Goal: Book appointment/travel/reservation

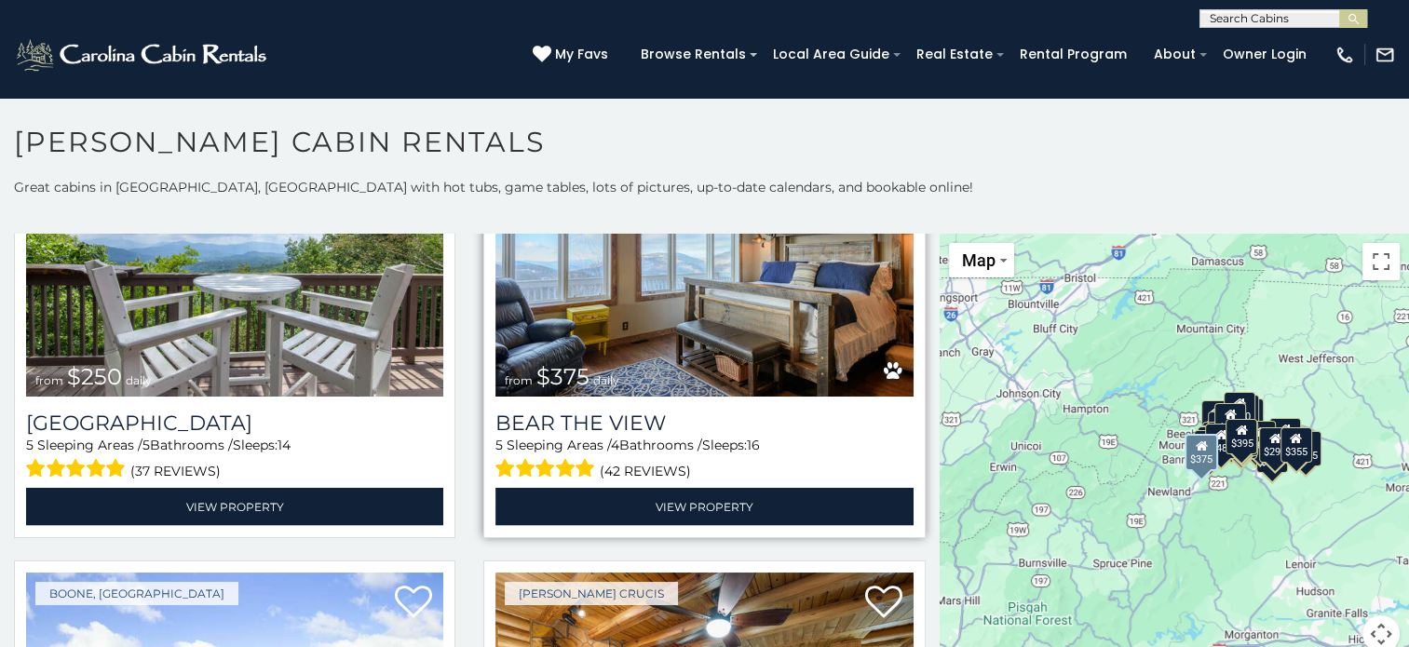
scroll to position [3910, 0]
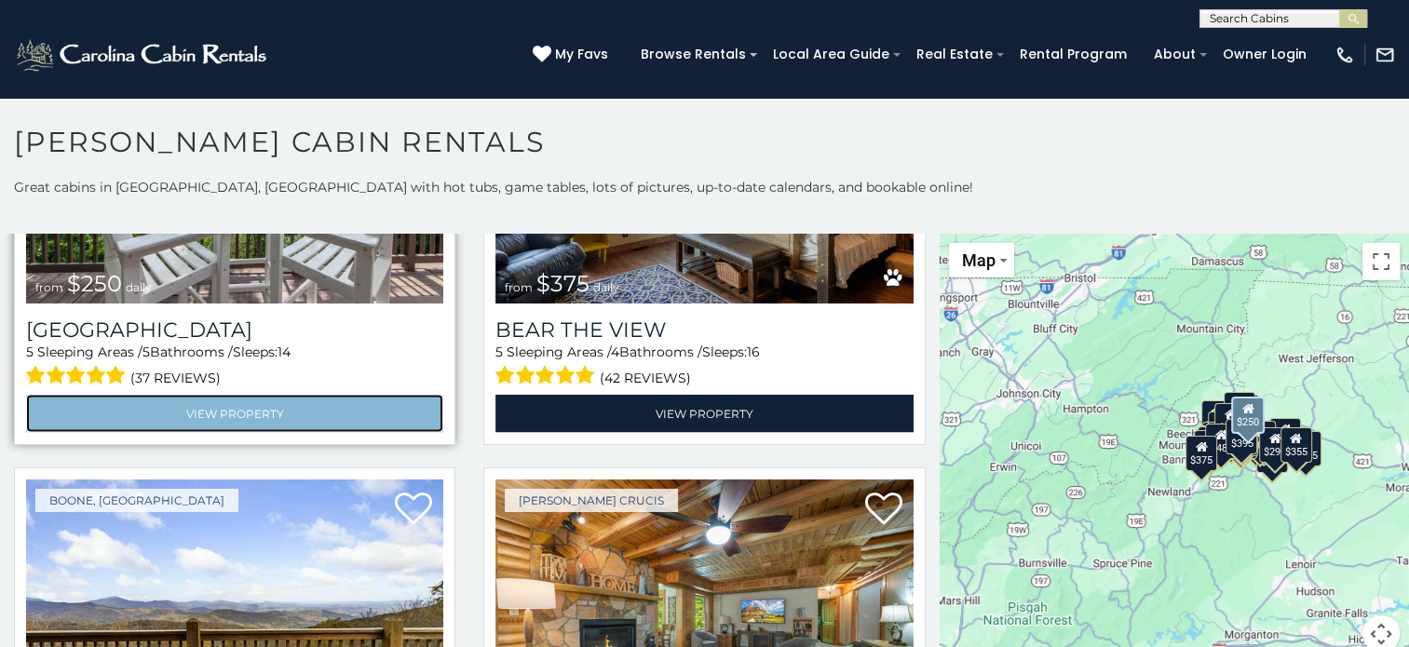
click at [262, 395] on link "View Property" at bounding box center [234, 414] width 417 height 38
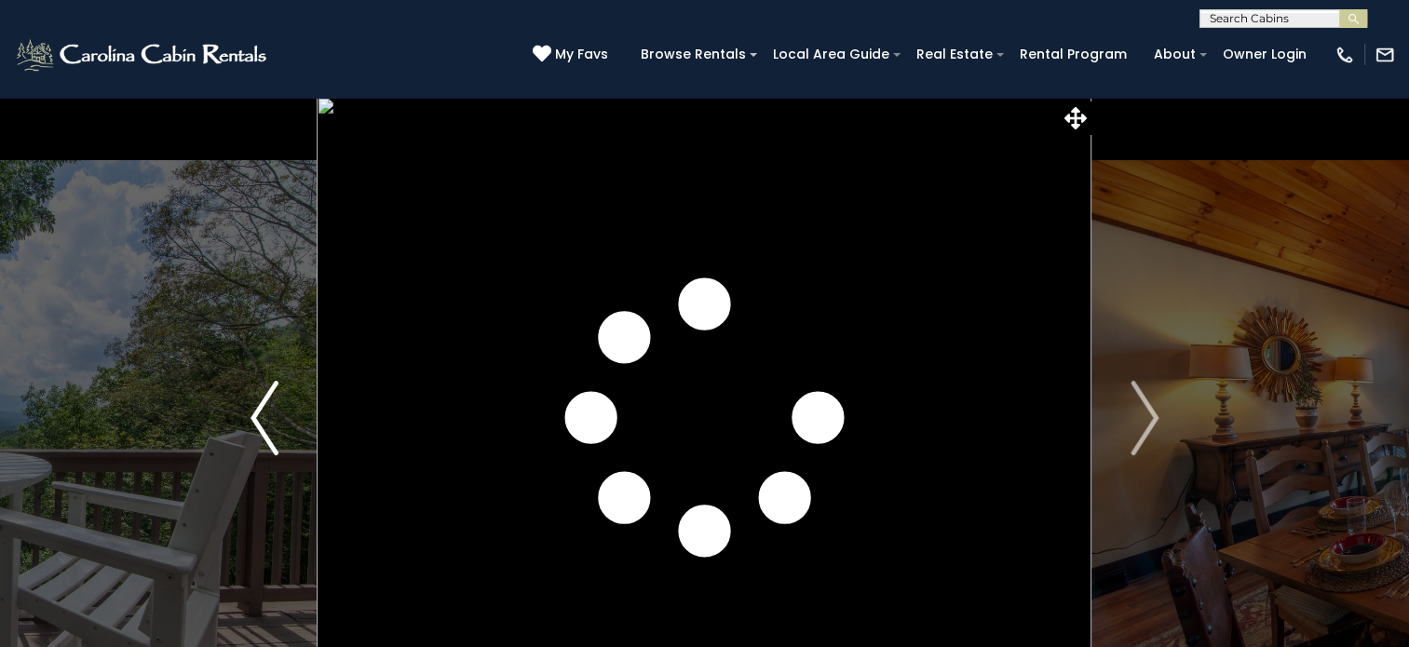
click at [258, 422] on img "Previous" at bounding box center [264, 418] width 28 height 74
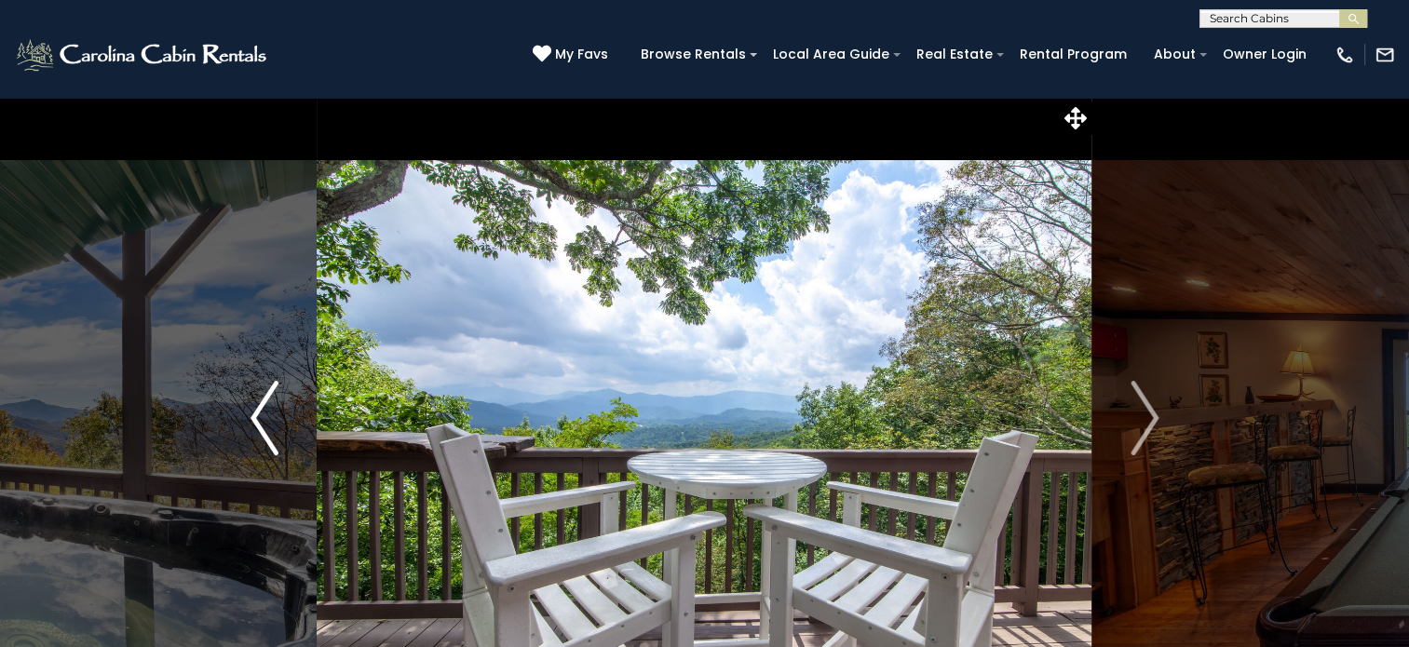
click at [258, 421] on img "Previous" at bounding box center [264, 418] width 28 height 74
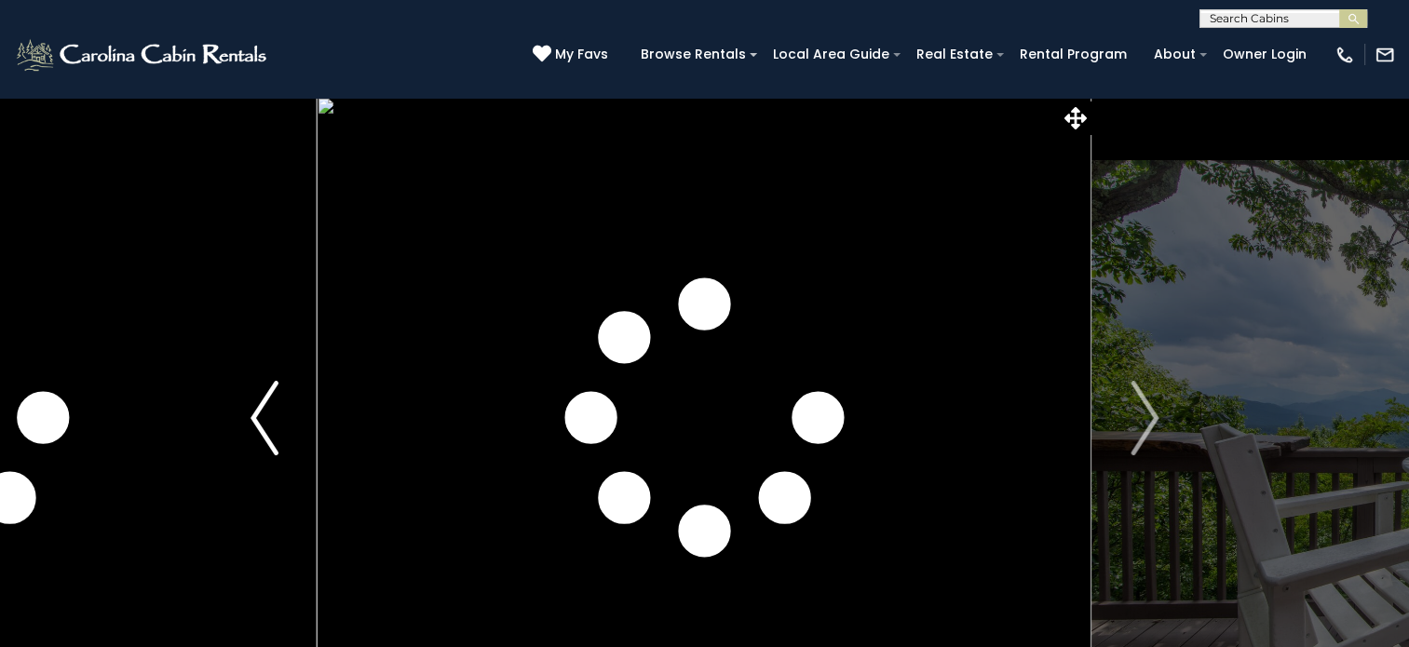
click at [258, 422] on img "Previous" at bounding box center [264, 418] width 28 height 74
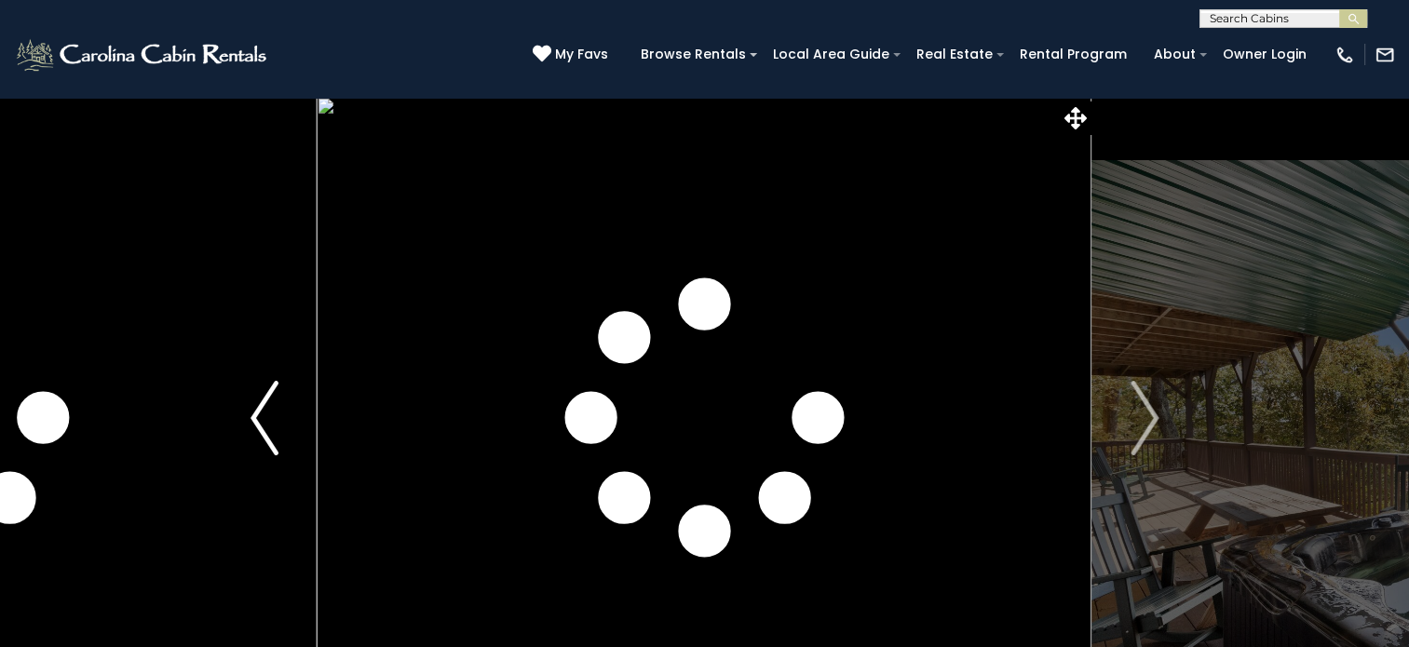
click at [258, 422] on img "Previous" at bounding box center [264, 418] width 28 height 74
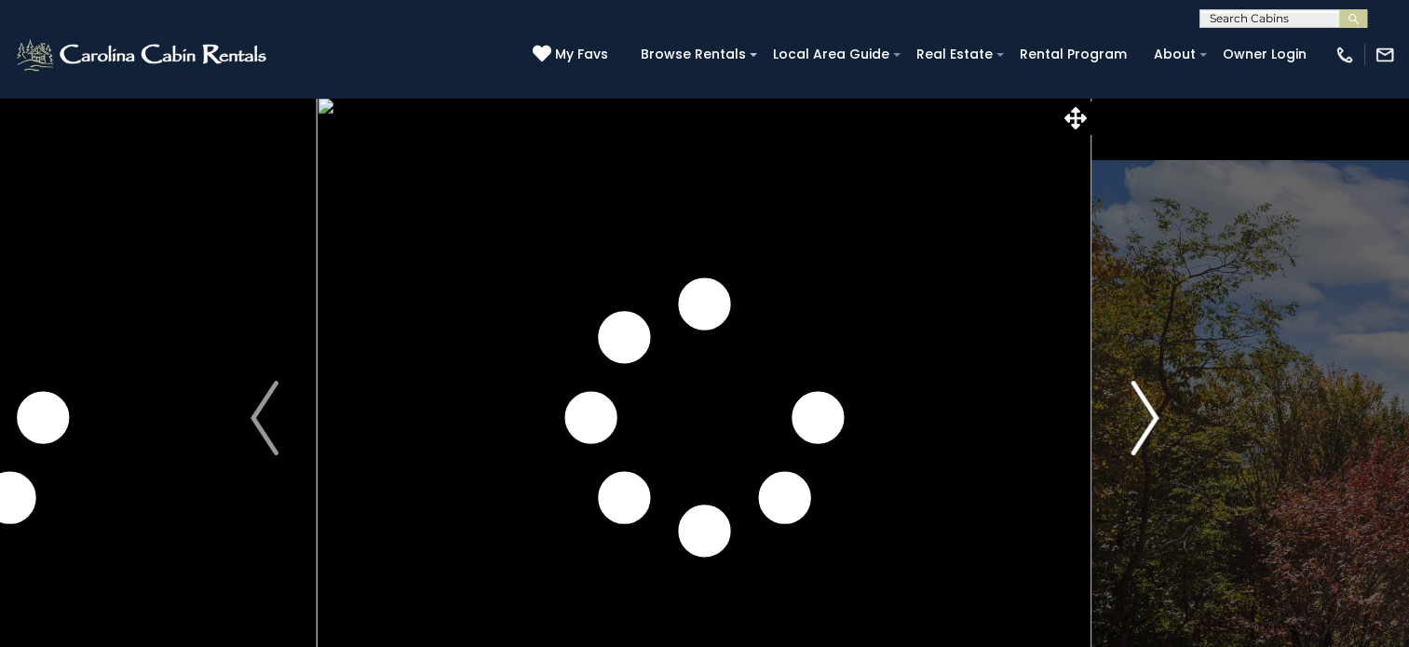
click at [1146, 408] on img "Next" at bounding box center [1144, 418] width 28 height 74
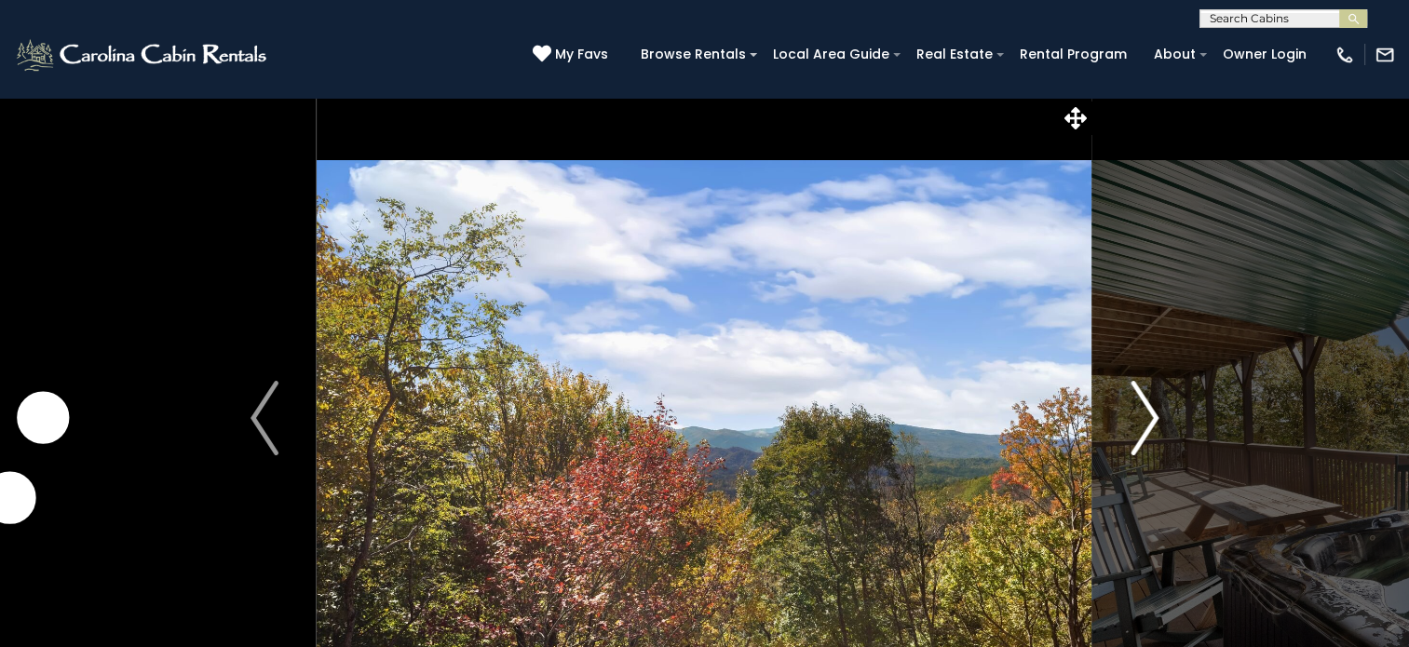
click at [1138, 406] on img "Next" at bounding box center [1144, 418] width 28 height 74
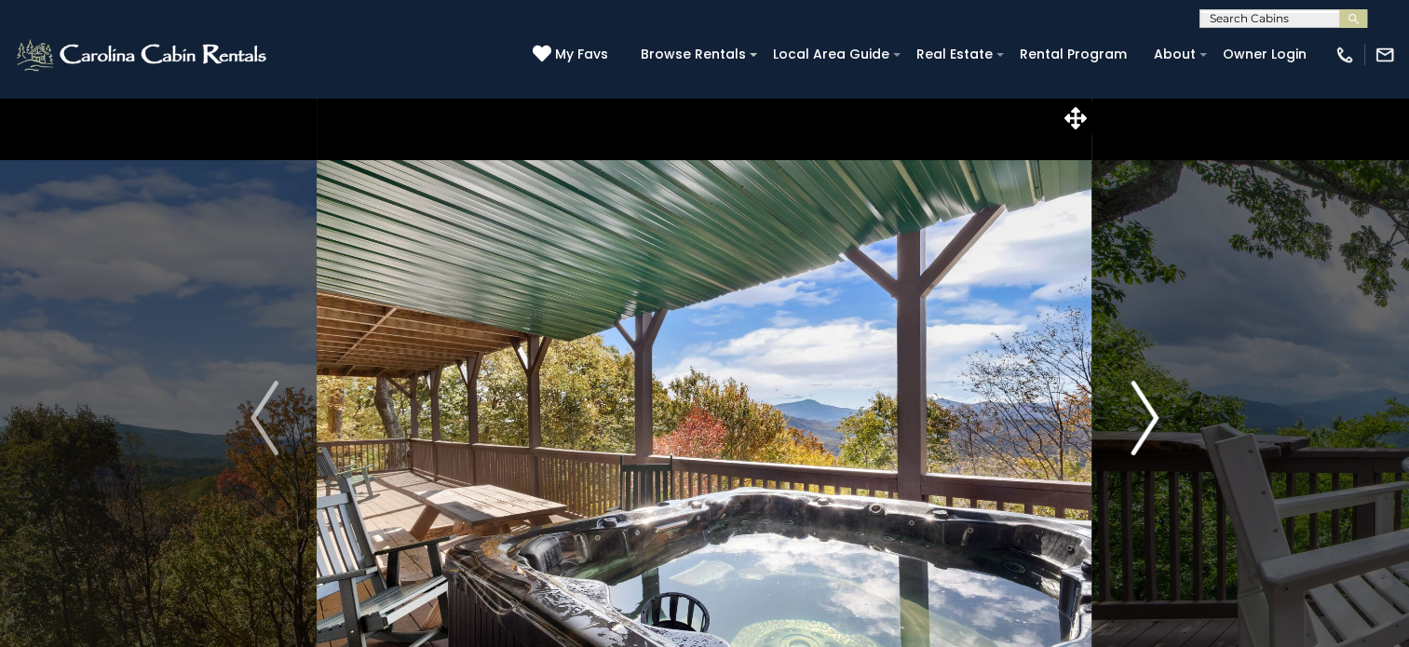
click at [1135, 406] on img "Next" at bounding box center [1144, 418] width 28 height 74
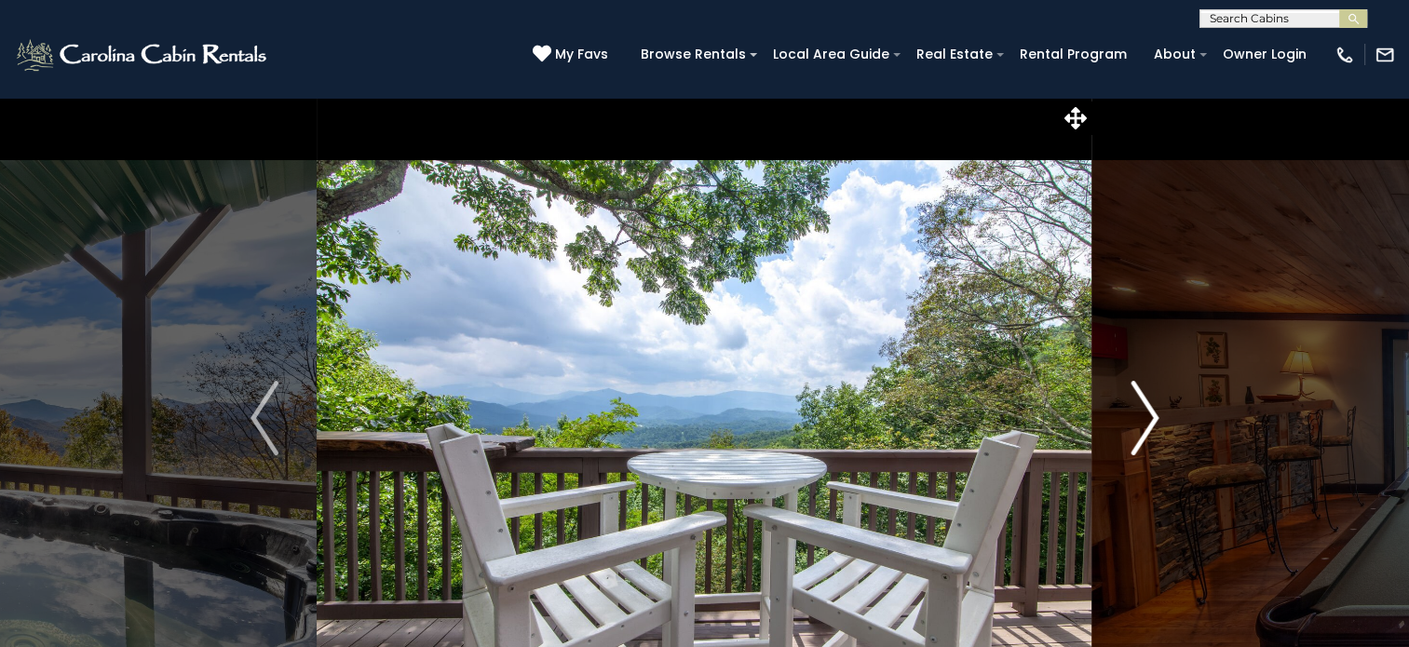
click at [1135, 406] on img "Next" at bounding box center [1144, 418] width 28 height 74
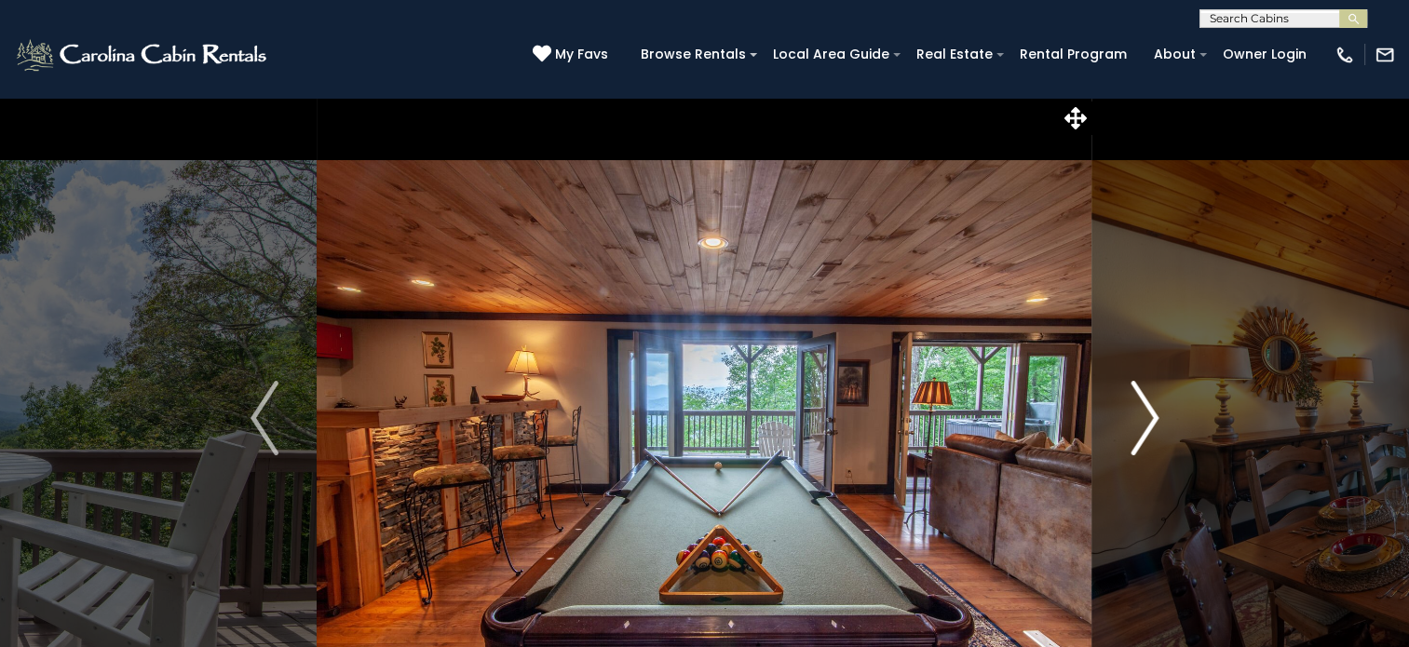
click at [1134, 406] on img "Next" at bounding box center [1144, 418] width 28 height 74
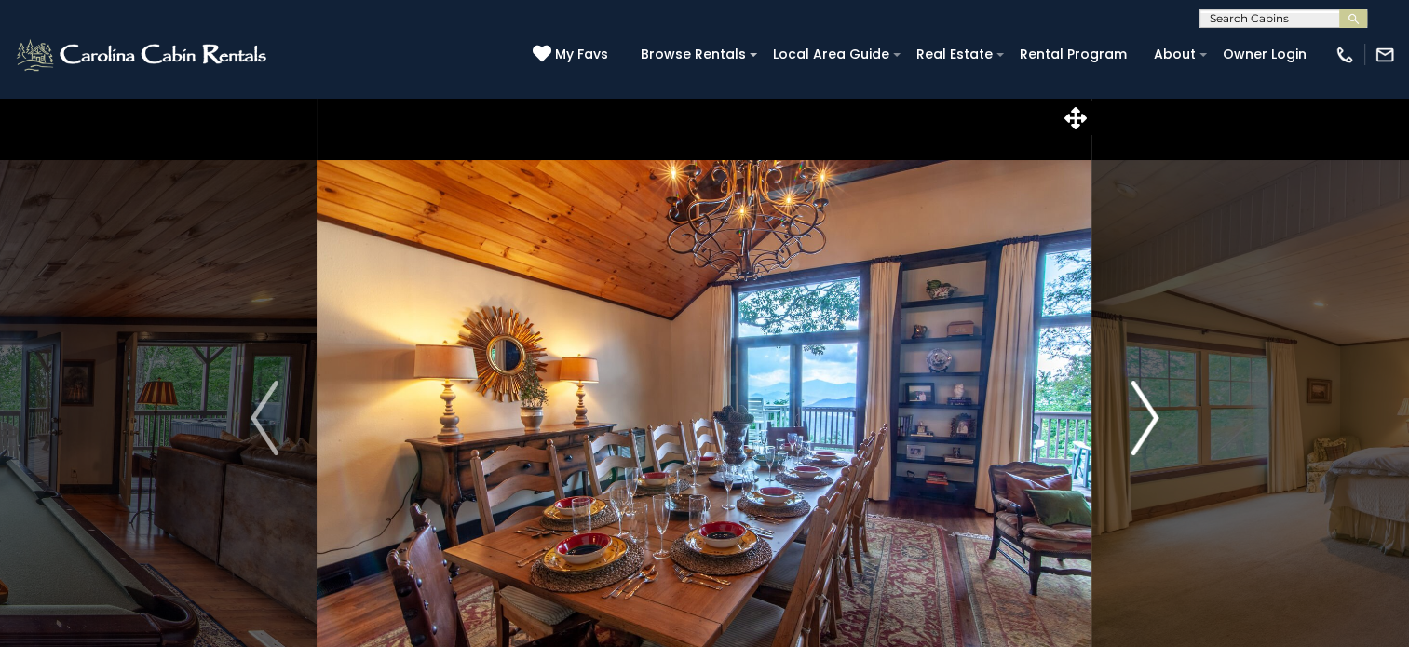
click at [1134, 406] on img "Next" at bounding box center [1144, 418] width 28 height 74
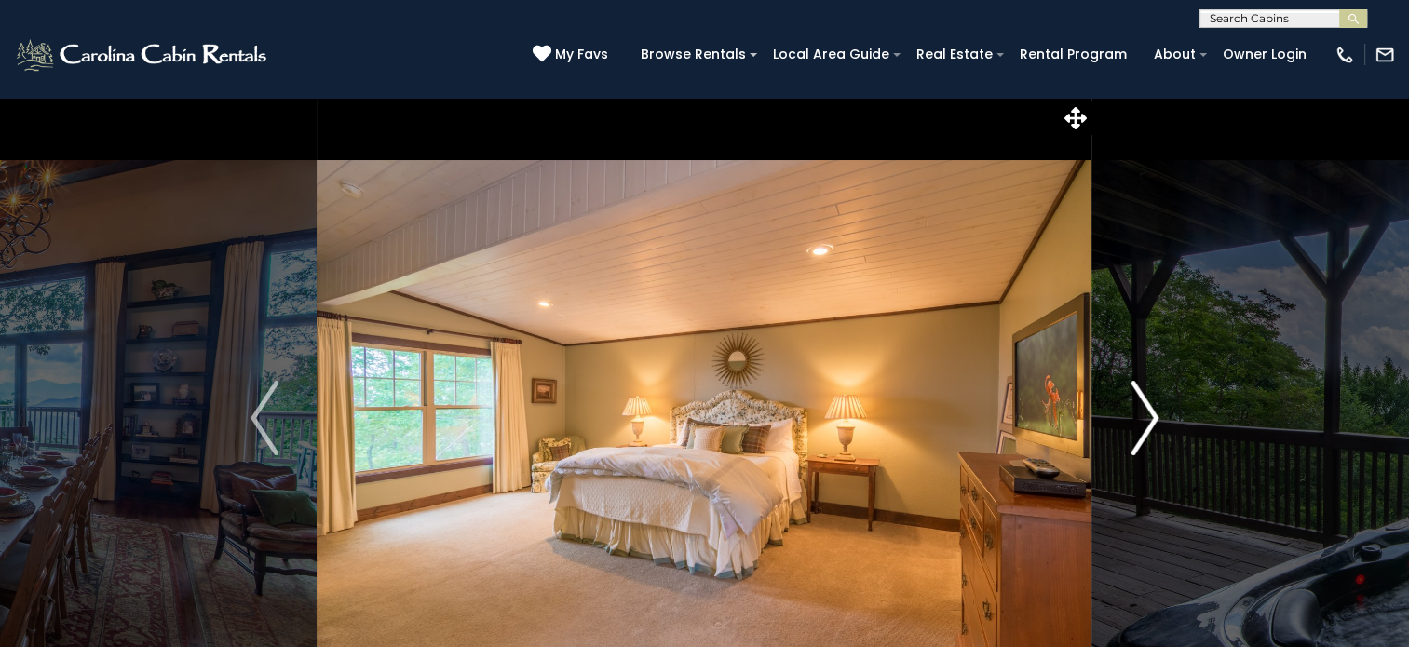
click at [1134, 407] on img "Next" at bounding box center [1144, 418] width 28 height 74
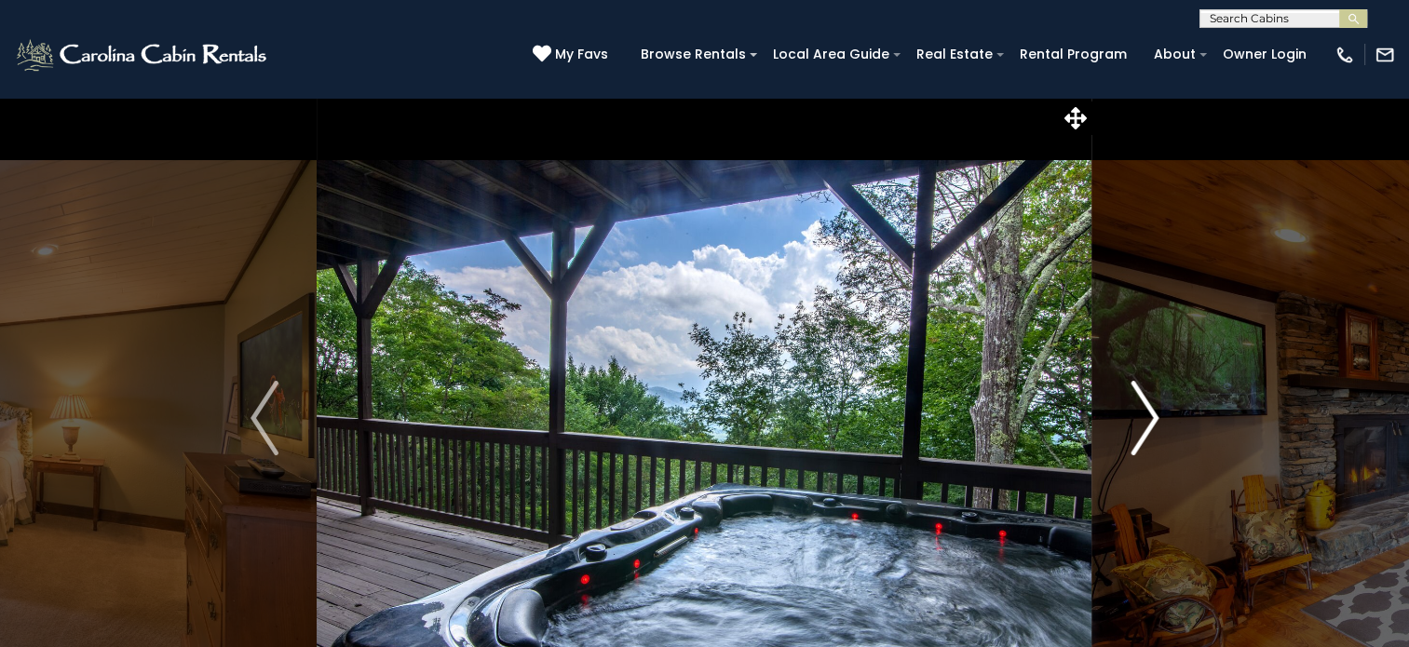
click at [1134, 407] on img "Next" at bounding box center [1144, 418] width 28 height 74
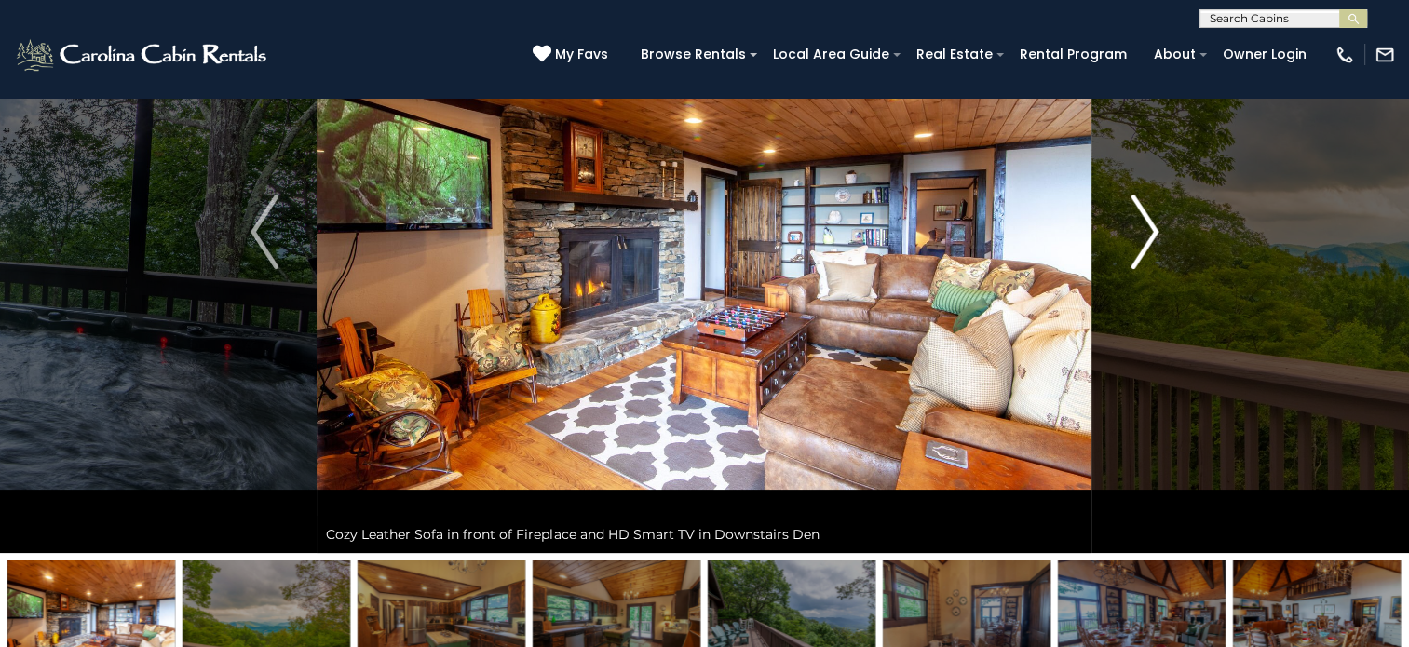
scroll to position [279, 0]
